Goal: Transaction & Acquisition: Purchase product/service

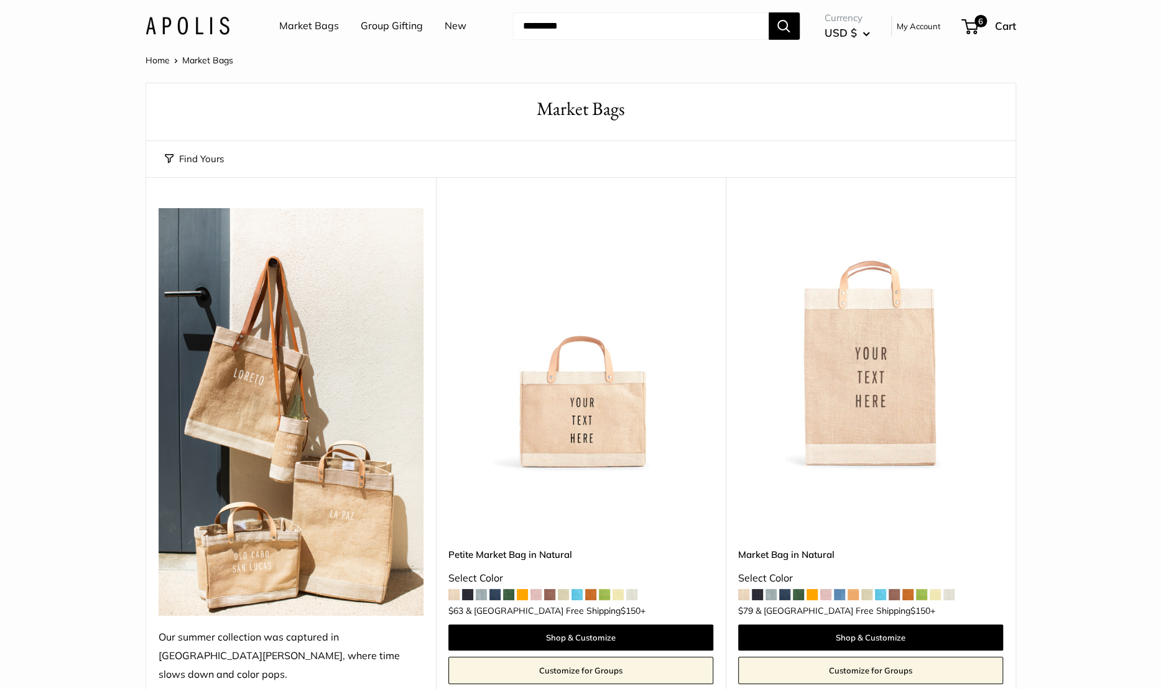
click at [541, 589] on span at bounding box center [535, 594] width 11 height 11
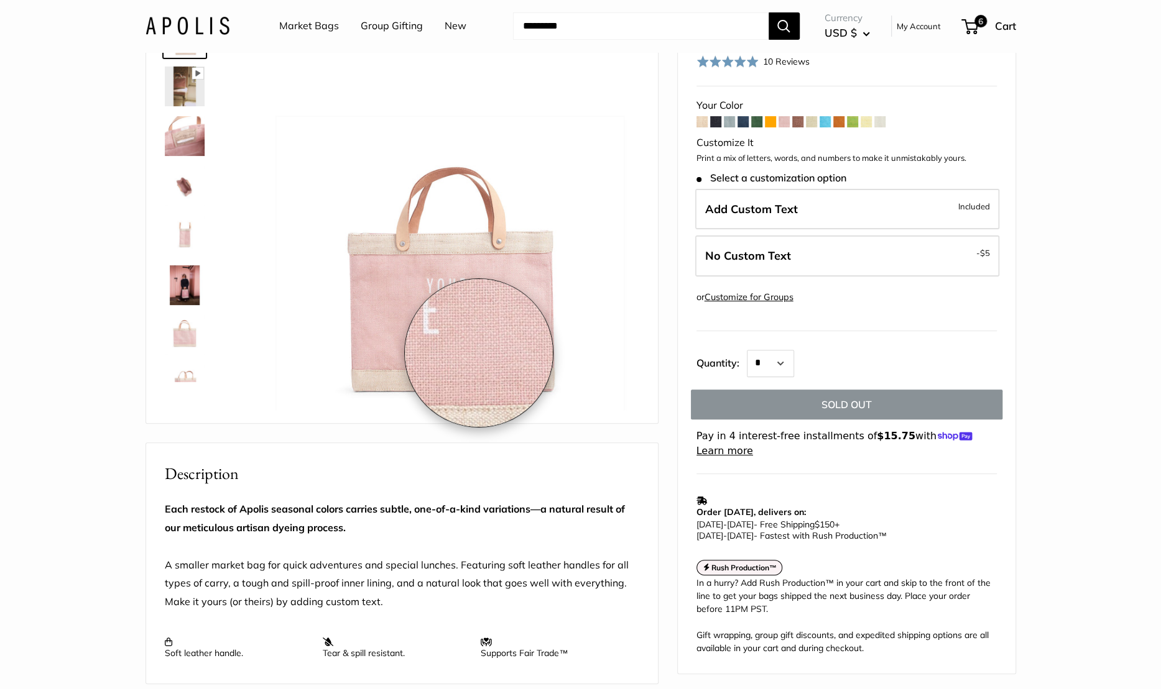
scroll to position [120, 0]
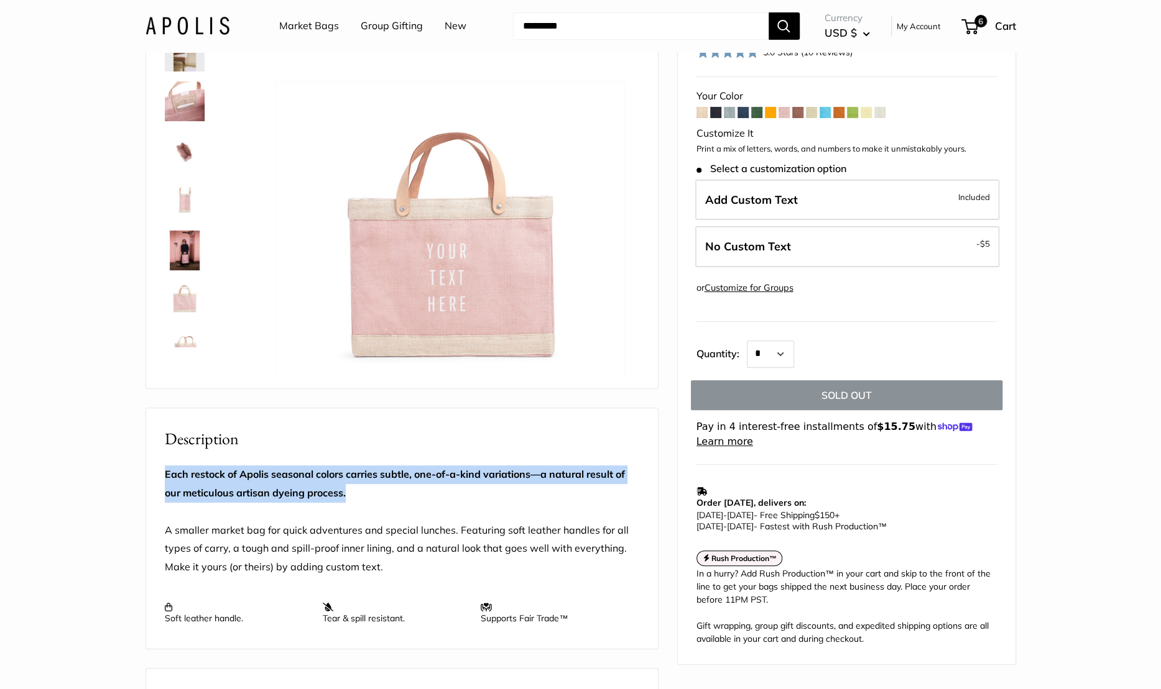
drag, startPoint x: 354, startPoint y: 533, endPoint x: 155, endPoint y: 520, distance: 199.3
click at [155, 520] on div "Each restock of Apolis seasonal colors carries subtle, one-of-a-kind variations…" at bounding box center [402, 550] width 512 height 198
copy strong "Each restock of Apolis seasonal colors carries subtle, one-of-a-kind variations…"
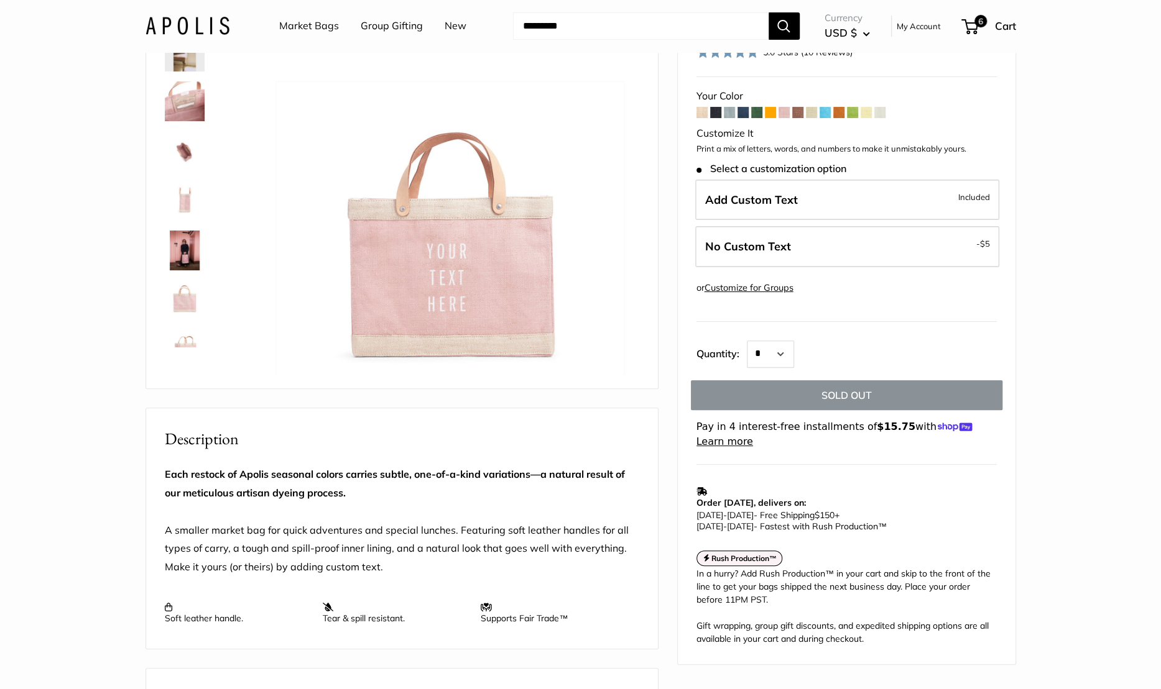
click at [108, 479] on section "Home Market Bags [GEOGRAPHIC_DATA] in [GEOGRAPHIC_DATA] Our first ever Blush Co…" at bounding box center [580, 494] width 1161 height 1125
